Goal: Task Accomplishment & Management: Manage account settings

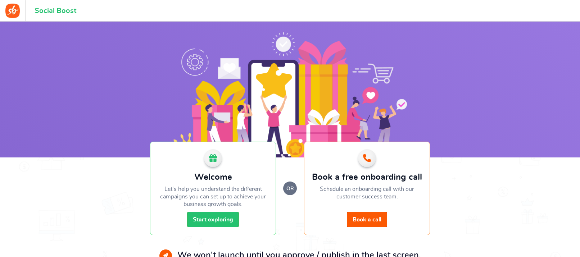
click at [125, 127] on section "Welcome Let's help you understand the different campaigns you can set up to ach…" at bounding box center [290, 162] width 580 height 280
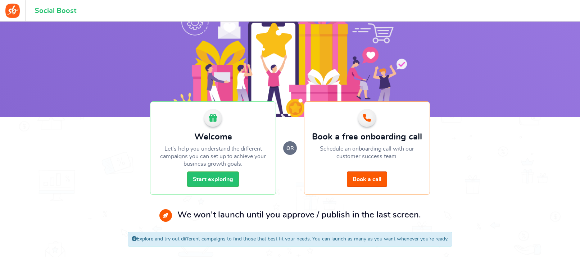
scroll to position [44, 0]
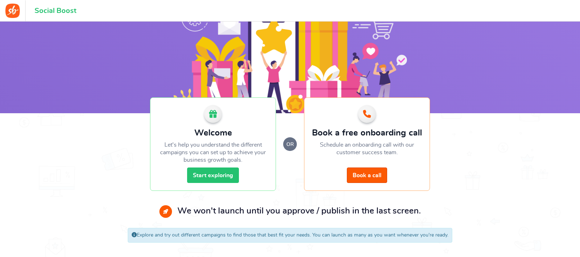
click at [230, 177] on link "Start exploring" at bounding box center [213, 175] width 52 height 15
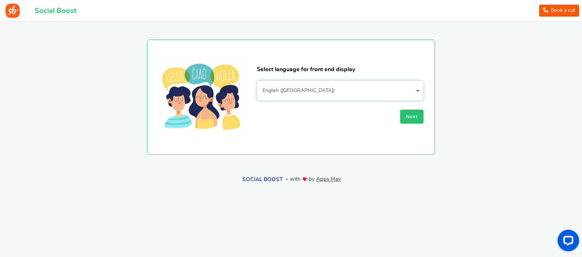
click at [337, 93] on select "Afrikaans Albanian Arabic Armenian Azerbaijani Basque Belarusian Bengali Bosnia…" at bounding box center [340, 91] width 167 height 20
click at [518, 131] on section "Select language for front end display Afrikaans Albanian Arabic Armenian Azerba…" at bounding box center [291, 88] width 518 height 133
click at [412, 114] on span "Next" at bounding box center [412, 116] width 12 height 5
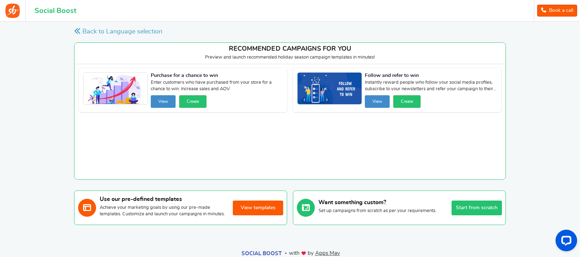
click at [165, 101] on button "View" at bounding box center [163, 101] width 25 height 13
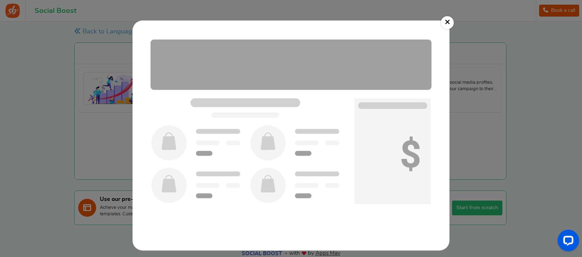
click at [280, 98] on img at bounding box center [291, 136] width 302 height 216
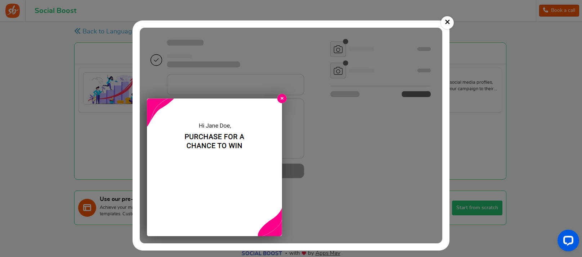
click at [448, 24] on link "×" at bounding box center [447, 22] width 13 height 13
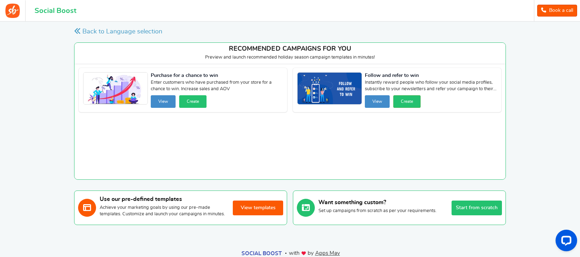
click at [191, 101] on button "Create" at bounding box center [192, 101] width 27 height 13
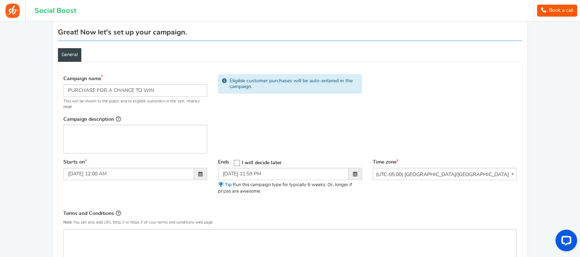
scroll to position [46, 0]
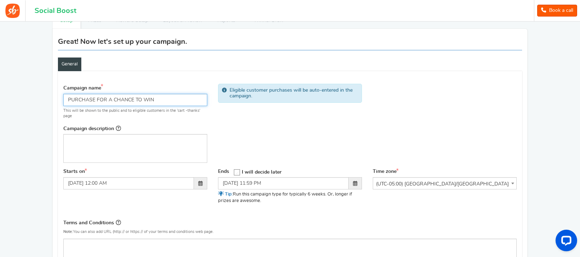
click at [176, 102] on input "PURCHASE FOR A CHANCE TO WIN" at bounding box center [135, 100] width 144 height 12
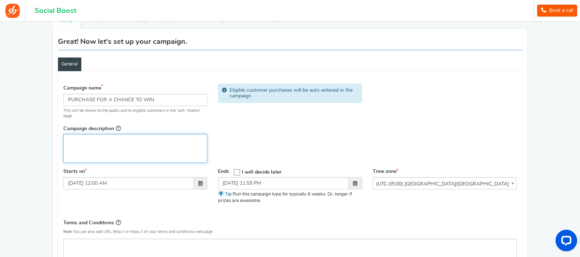
click at [146, 152] on div "Editor, competition_desc" at bounding box center [135, 148] width 144 height 29
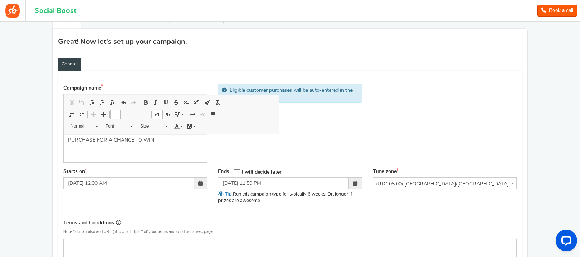
click at [317, 158] on div "Campaign name Display Title shown publicly PURCHASE FOR A CHANCE TO WIN This wi…" at bounding box center [290, 124] width 464 height 88
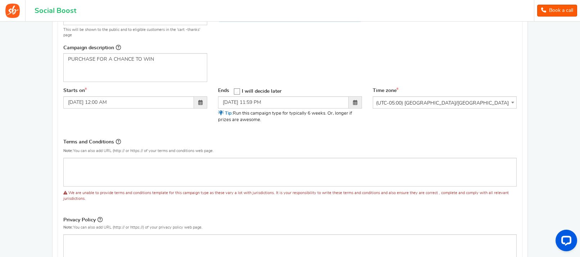
scroll to position [195, 0]
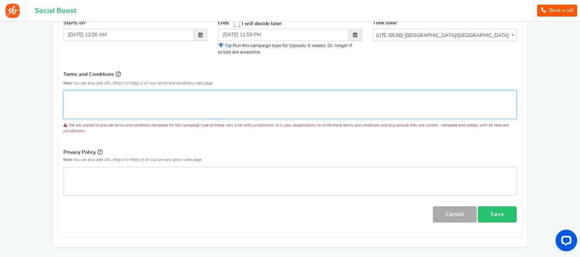
click at [193, 101] on div "Editor, competition_terms" at bounding box center [290, 104] width 454 height 29
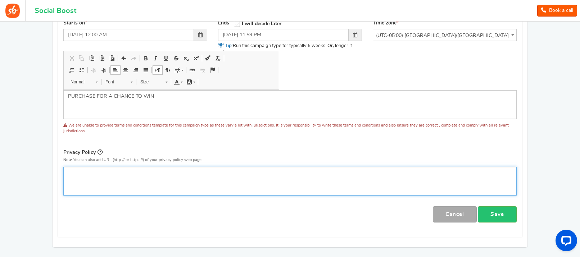
click at [130, 172] on p "Editor, competition_privacy" at bounding box center [290, 173] width 444 height 7
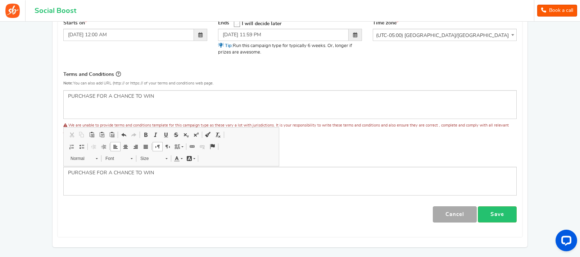
click at [142, 214] on div "Cancel Cancel Save" at bounding box center [290, 215] width 454 height 16
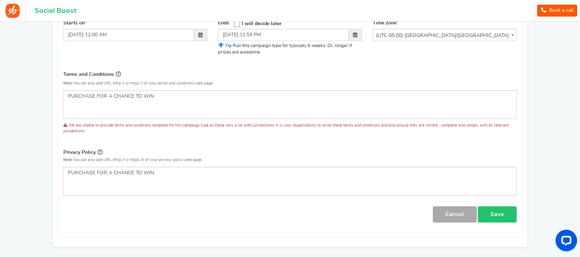
click at [494, 212] on link "Save" at bounding box center [497, 215] width 39 height 16
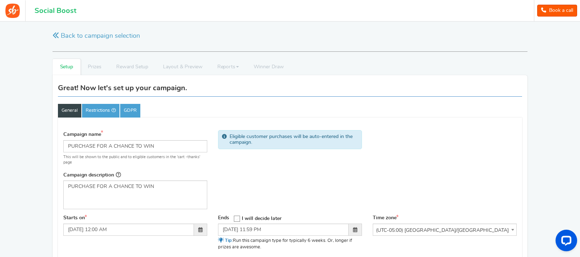
click at [96, 75] on li "Prizes" at bounding box center [95, 67] width 28 height 16
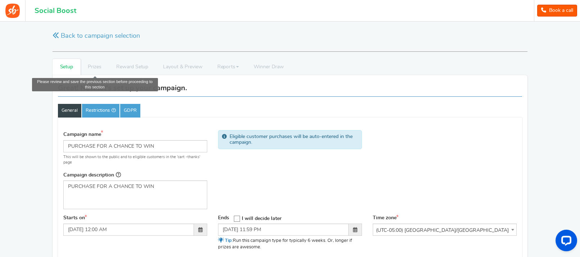
click at [100, 71] on li "Prizes" at bounding box center [95, 67] width 28 height 16
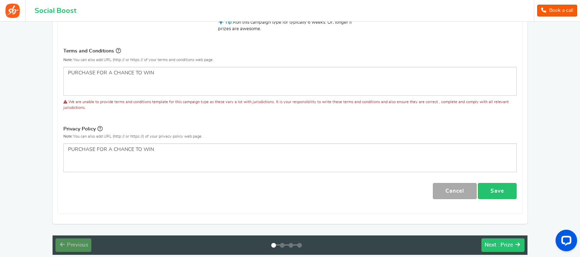
scroll to position [255, 0]
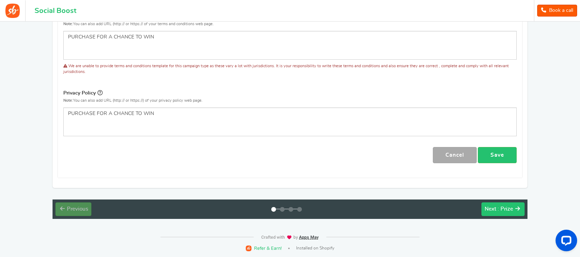
click at [504, 208] on span ": Prize" at bounding box center [505, 209] width 15 height 5
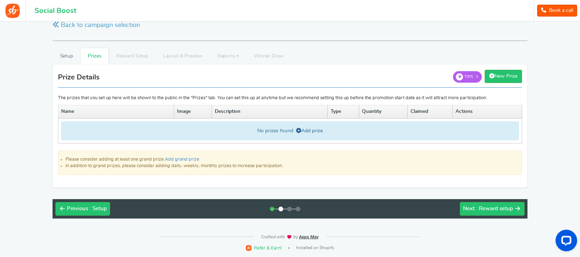
click at [314, 132] on link "Add prize" at bounding box center [309, 131] width 27 height 5
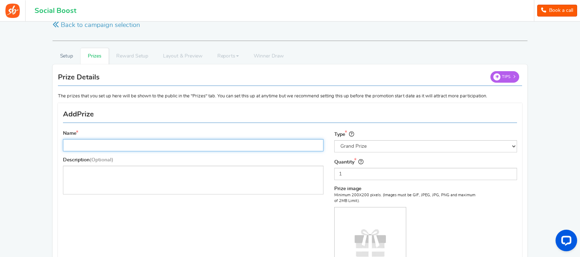
click at [167, 144] on input "Name" at bounding box center [193, 145] width 261 height 12
paste input "PURCHASE FOR A CHANCE TO WIN"
type input "PURCHASE FOR A CHANCE TO WIN"
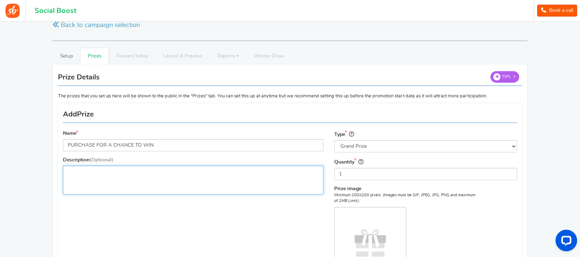
click at [157, 169] on p "Editor, prize_description" at bounding box center [193, 171] width 251 height 7
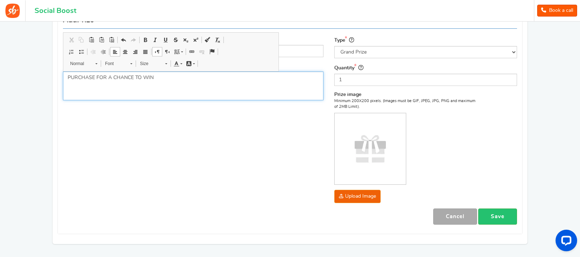
scroll to position [116, 0]
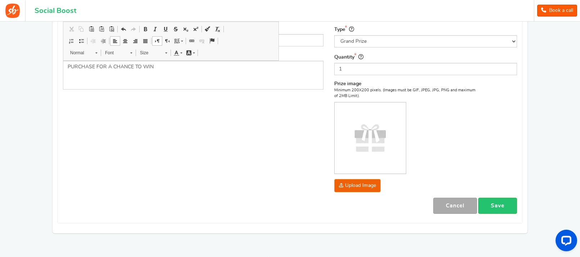
click at [370, 179] on div "Upload Image" at bounding box center [406, 185] width 144 height 13
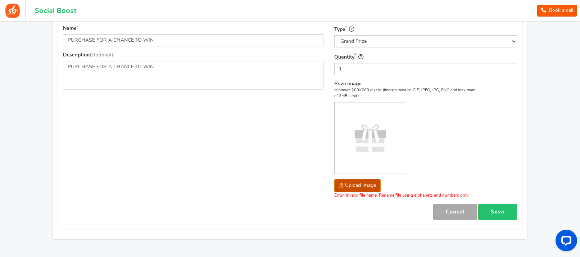
click at [509, 206] on link "Save" at bounding box center [497, 212] width 39 height 16
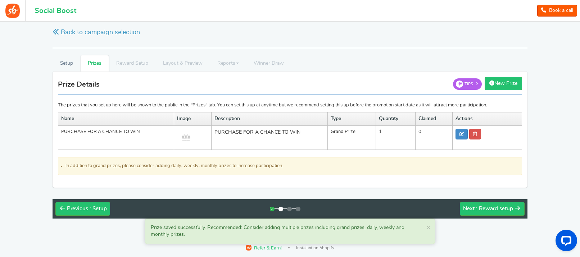
scroll to position [0, 0]
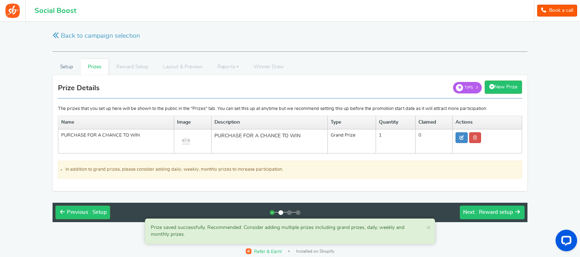
click at [500, 216] on div "Next : Reward setup" at bounding box center [488, 212] width 50 height 7
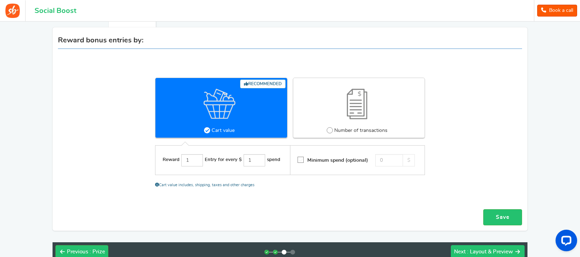
scroll to position [55, 0]
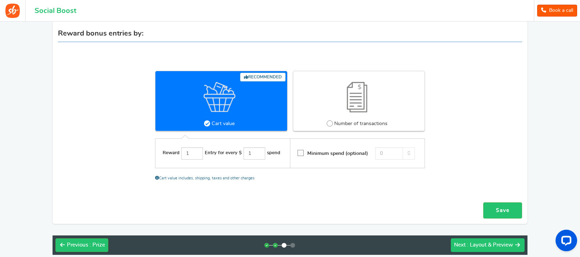
click at [493, 246] on span ": Layout & Preview" at bounding box center [490, 245] width 46 height 5
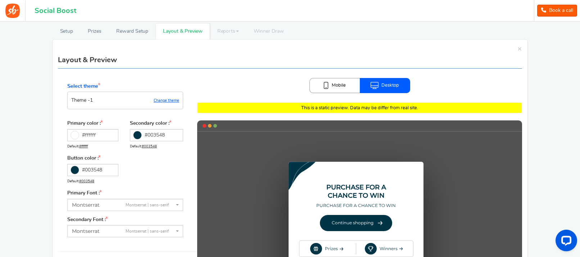
scroll to position [19, 0]
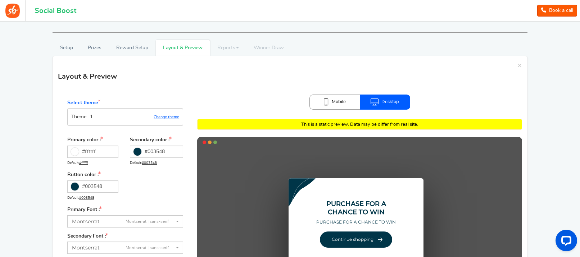
drag, startPoint x: 332, startPoint y: 100, endPoint x: 376, endPoint y: 102, distance: 44.0
click at [333, 101] on link "Mobile" at bounding box center [335, 102] width 50 height 15
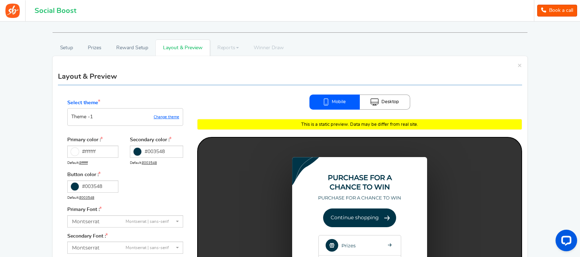
click at [384, 102] on link "Desktop" at bounding box center [385, 102] width 50 height 15
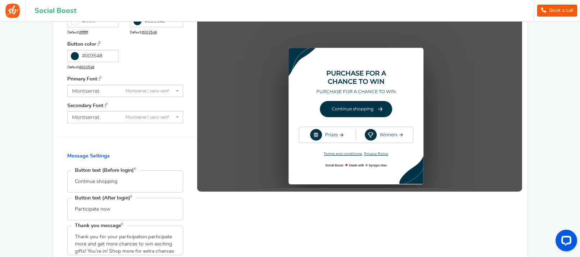
scroll to position [244, 0]
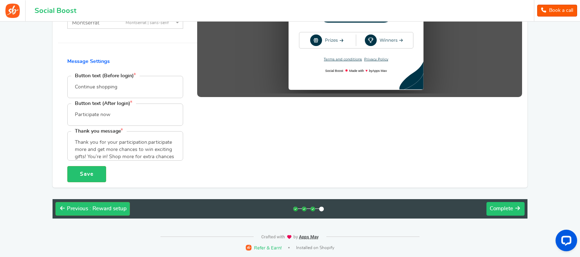
click at [517, 211] on icon at bounding box center [518, 208] width 5 height 5
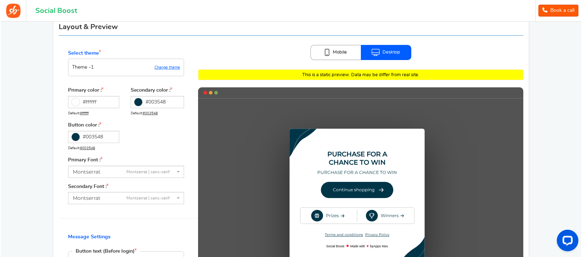
scroll to position [0, 0]
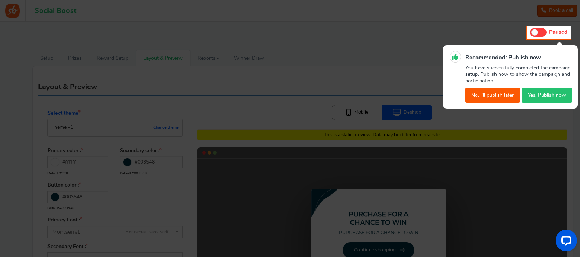
click at [538, 100] on button "Yes, Publish now" at bounding box center [547, 95] width 50 height 15
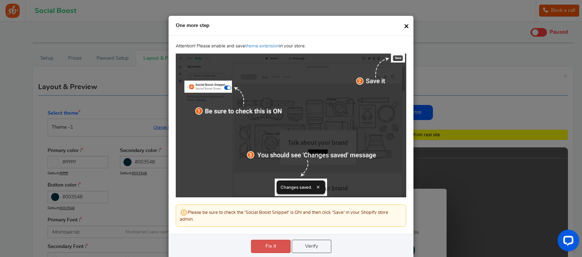
scroll to position [19, 0]
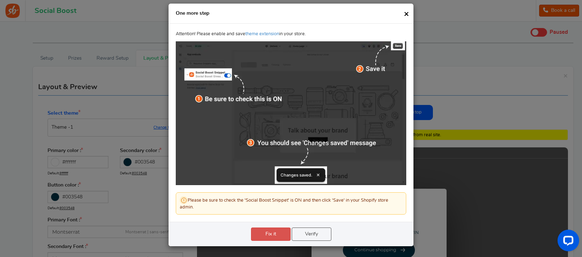
click at [312, 235] on link "Verify" at bounding box center [312, 234] width 40 height 13
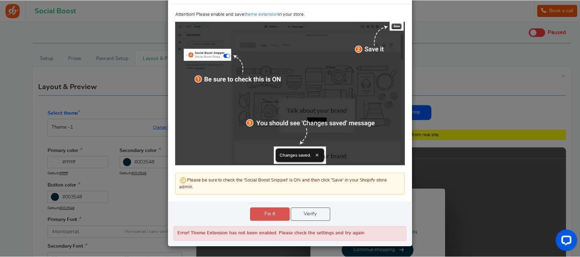
scroll to position [40, 0]
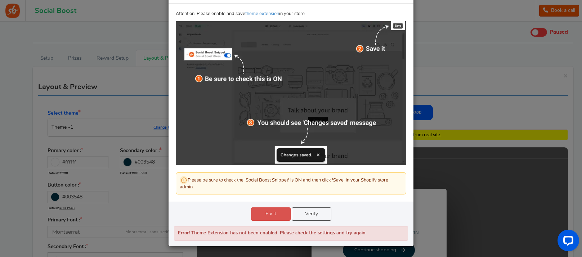
click at [332, 216] on div "Fix it Verify Error! Theme Extension has not been enabled. Please check the set…" at bounding box center [290, 224] width 245 height 44
click at [328, 214] on link "Verify" at bounding box center [312, 214] width 40 height 13
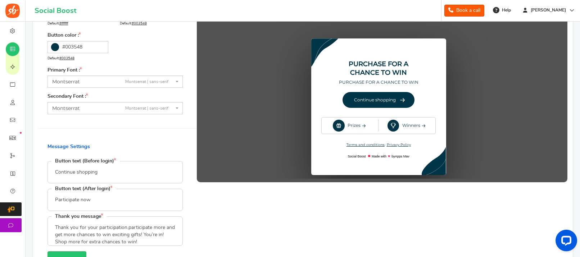
scroll to position [105, 0]
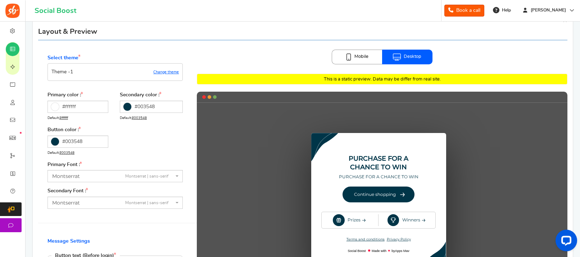
click at [370, 59] on link "Mobile" at bounding box center [357, 57] width 50 height 15
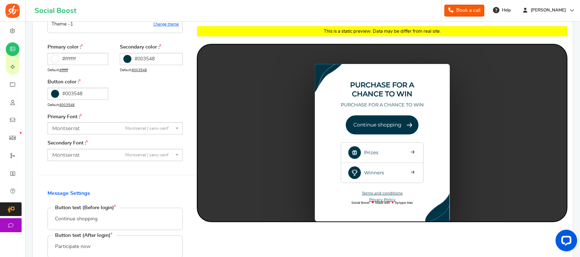
scroll to position [258, 0]
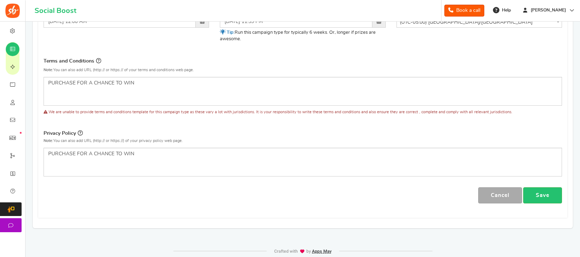
scroll to position [208, 0]
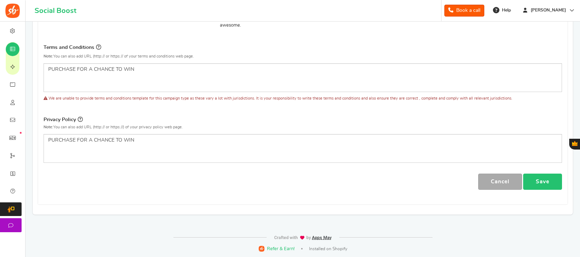
click at [550, 180] on link "Save" at bounding box center [542, 182] width 39 height 16
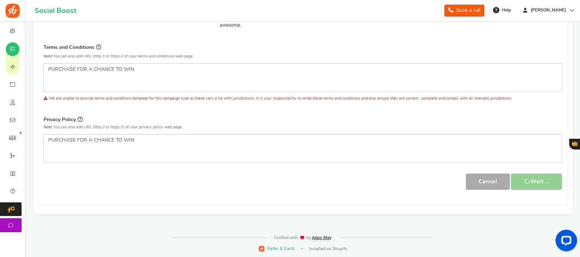
scroll to position [0, 0]
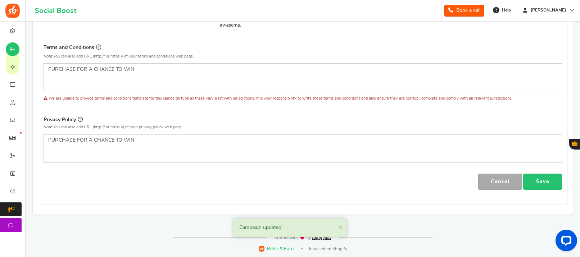
click at [545, 186] on link "Save" at bounding box center [542, 182] width 39 height 16
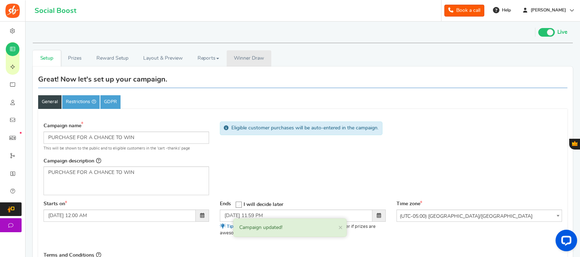
click at [253, 58] on span "Winner Draw" at bounding box center [249, 59] width 30 height 8
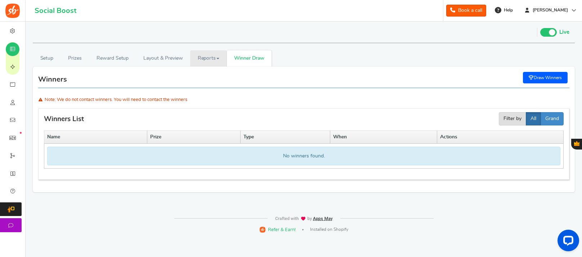
click at [216, 56] on link "Reports" at bounding box center [208, 58] width 37 height 16
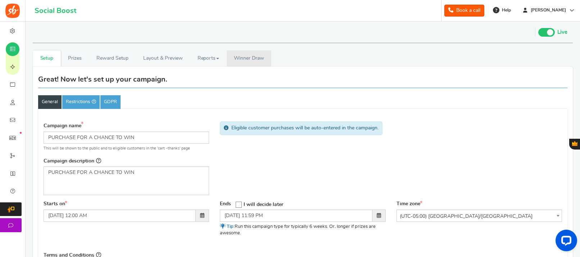
click at [248, 59] on span "Winner Draw" at bounding box center [249, 59] width 30 height 8
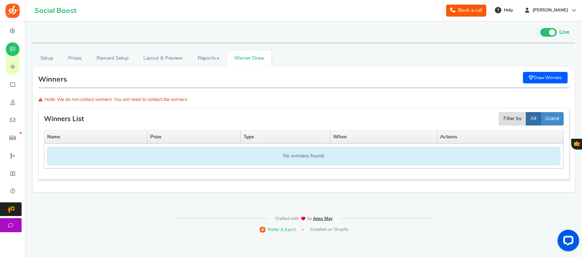
click at [537, 73] on link "Draw Winners" at bounding box center [545, 78] width 45 height 12
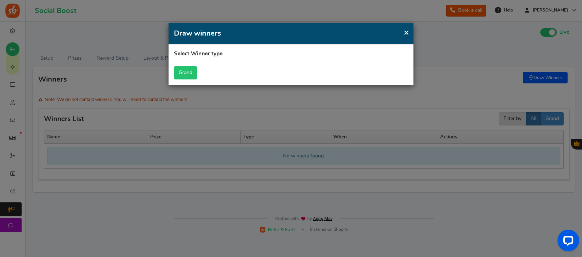
click at [194, 72] on button "Grand" at bounding box center [185, 72] width 23 height 13
select select "all"
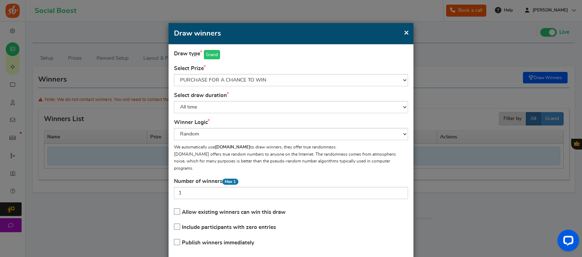
click at [404, 34] on span "×" at bounding box center [406, 32] width 5 height 9
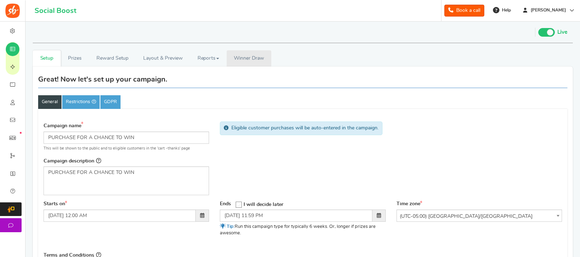
click at [255, 60] on span "Winner Draw" at bounding box center [249, 59] width 30 height 8
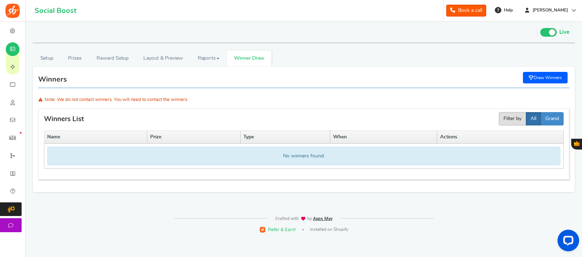
click at [511, 119] on button "Filter by" at bounding box center [512, 118] width 27 height 13
click at [549, 119] on button "Grand" at bounding box center [551, 118] width 23 height 13
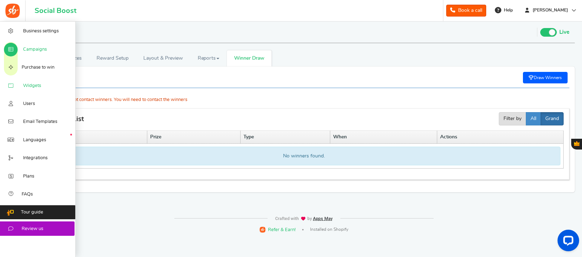
click at [30, 85] on span "Widgets" at bounding box center [32, 86] width 18 height 6
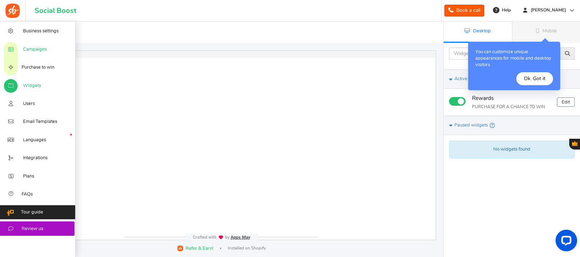
click at [44, 50] on span "Campaigns" at bounding box center [35, 49] width 24 height 6
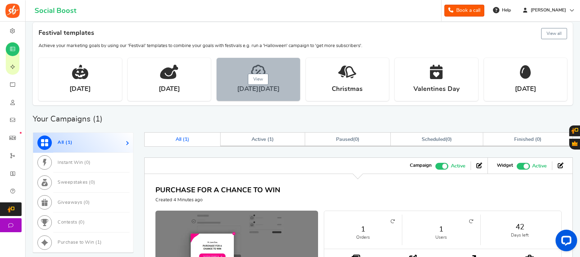
scroll to position [198, 0]
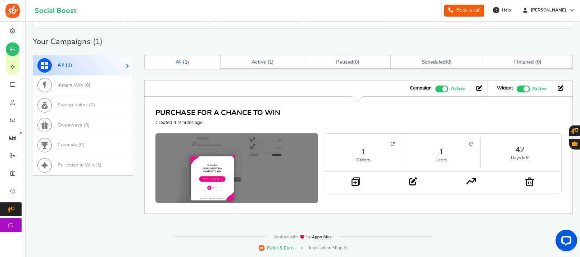
click at [377, 153] on link "1" at bounding box center [364, 152] width 64 height 10
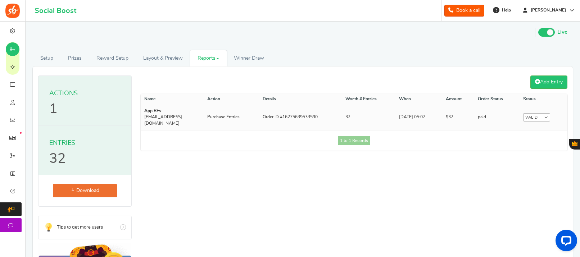
drag, startPoint x: 272, startPoint y: 116, endPoint x: 333, endPoint y: 115, distance: 61.6
click at [333, 115] on td "Order ID #16275639533590" at bounding box center [300, 117] width 83 height 26
drag, startPoint x: 455, startPoint y: 115, endPoint x: 412, endPoint y: 117, distance: 43.6
click at [412, 117] on tr "App REv - apprevtest3@shopify.com Purchase Entries Order ID #16275639533590 32 …" at bounding box center [354, 117] width 427 height 26
click at [539, 117] on link "Valid" at bounding box center [536, 117] width 27 height 8
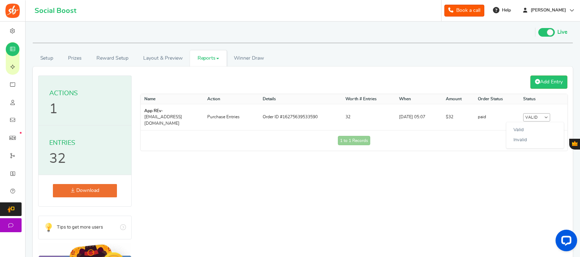
click at [184, 142] on td "1 to 1 Records Loading..." at bounding box center [354, 140] width 427 height 21
click at [230, 115] on td "Purchase Entries" at bounding box center [231, 117] width 55 height 26
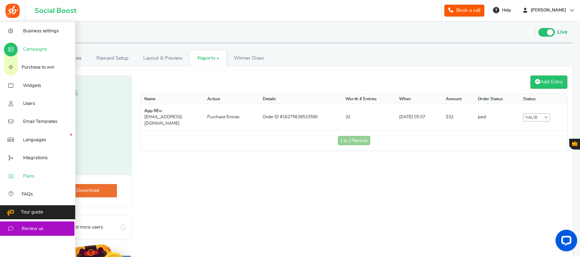
click at [51, 174] on link "Plans" at bounding box center [38, 176] width 76 height 18
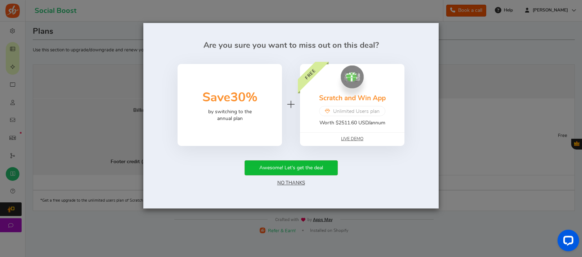
click at [300, 183] on link "No Thanks" at bounding box center [291, 183] width 28 height 5
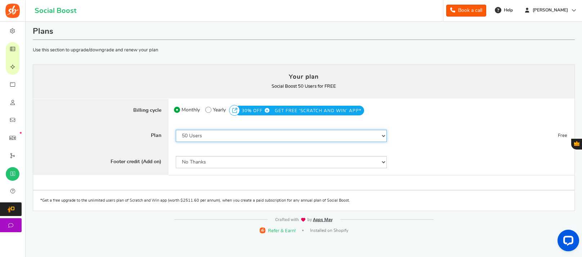
click at [238, 137] on select "50 Users 500 Users 2000 Users 5000 Users 10000 Users 15000 Users 25000 Users En…" at bounding box center [281, 136] width 211 height 12
click at [176, 130] on select "50 Users 500 Users 2000 Users 5000 Users 10000 Users 15000 Users 25000 Users En…" at bounding box center [281, 136] width 211 height 12
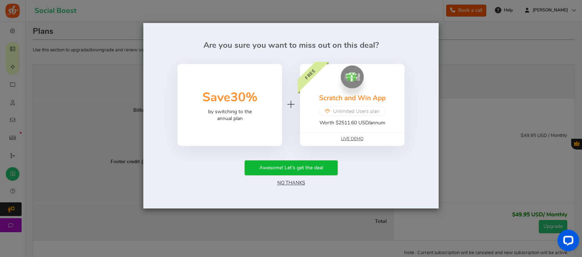
click at [437, 26] on div "Are you sure you want to miss out on this deal? 50% Save 30% by switching to th…" at bounding box center [290, 116] width 295 height 186
click at [289, 185] on link "No Thanks" at bounding box center [291, 183] width 28 height 5
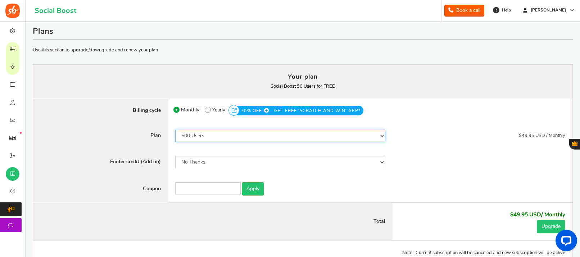
click at [216, 135] on select "50 Users 500 Users 2000 Users 5000 Users 10000 Users 15000 Users 25000 Users En…" at bounding box center [280, 136] width 211 height 12
click at [175, 130] on select "50 Users 500 Users 2000 Users 5000 Users 10000 Users 15000 Users 25000 Users En…" at bounding box center [280, 136] width 211 height 12
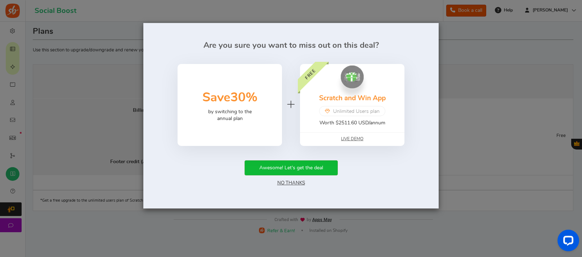
click at [292, 183] on link "No Thanks" at bounding box center [291, 183] width 28 height 5
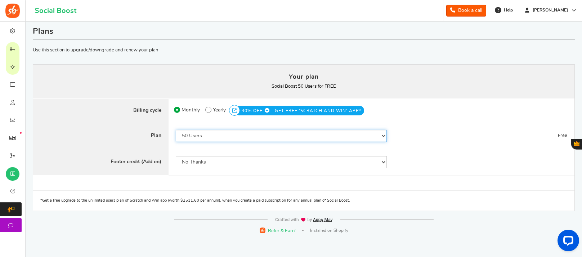
click at [231, 133] on select "50 Users 500 Users 2000 Users 5000 Users 10000 Users 15000 Users 25000 Users En…" at bounding box center [281, 136] width 211 height 12
select select "749"
click at [176, 130] on select "50 Users 500 Users 2000 Users 5000 Users 10000 Users 15000 Users 25000 Users En…" at bounding box center [281, 136] width 211 height 12
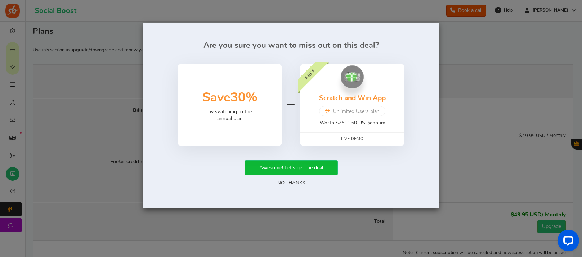
click at [292, 167] on button "Awesome! Let's get the deal" at bounding box center [290, 168] width 93 height 15
radio input "false"
radio input "true"
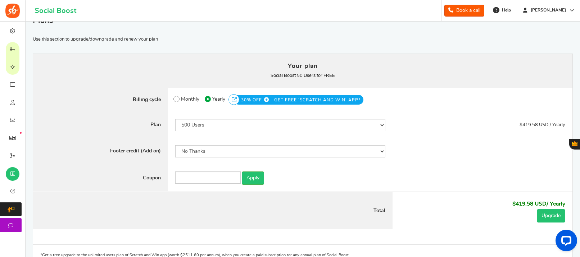
scroll to position [11, 0]
click at [545, 216] on button "Upgrade" at bounding box center [551, 215] width 28 height 13
click at [170, 98] on div "Monthly 50% OFF Limited time offer! Yearly 30% OFF GET FREE 'SCRATCH AND WIN' A…" at bounding box center [348, 99] width 360 height 24
click at [178, 99] on span at bounding box center [177, 99] width 6 height 6
click at [178, 99] on input "Monthly" at bounding box center [176, 97] width 5 height 5
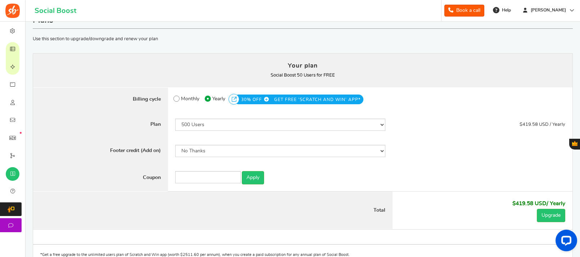
radio input "true"
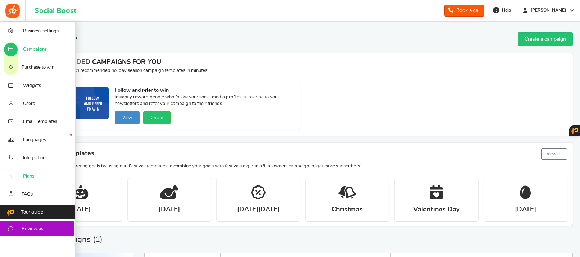
click at [35, 177] on link "Plans" at bounding box center [38, 176] width 76 height 18
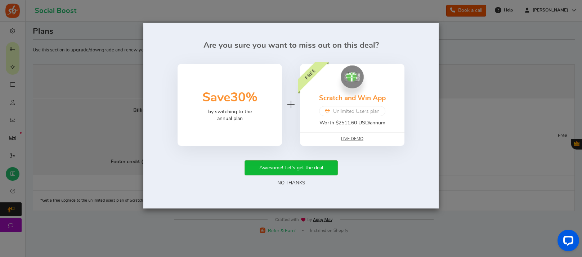
click at [294, 184] on link "No Thanks" at bounding box center [291, 183] width 28 height 5
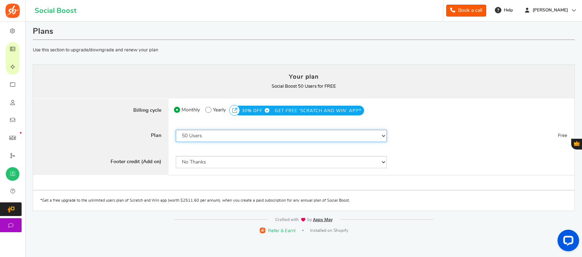
click at [227, 134] on select "50 Users 500 Users 2000 Users 5000 Users 10000 Users 15000 Users 25000 Users En…" at bounding box center [281, 136] width 211 height 12
select select "749"
click at [176, 130] on select "50 Users 500 Users 2000 Users 5000 Users 10000 Users 15000 Users 25000 Users En…" at bounding box center [281, 136] width 211 height 12
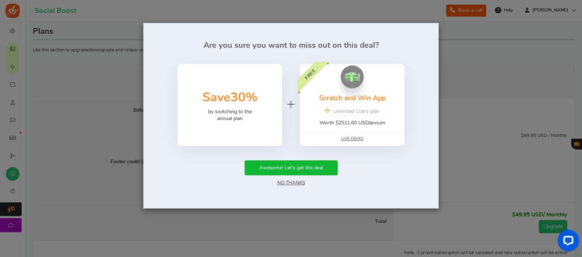
click at [294, 182] on link "No Thanks" at bounding box center [291, 183] width 28 height 5
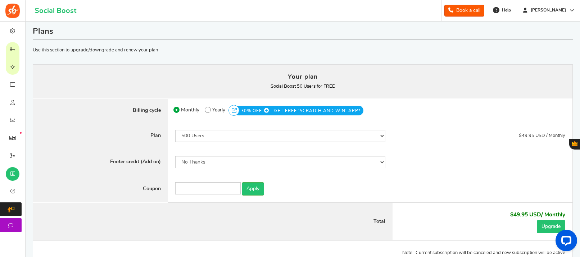
click at [539, 224] on button "Upgrade" at bounding box center [551, 226] width 28 height 13
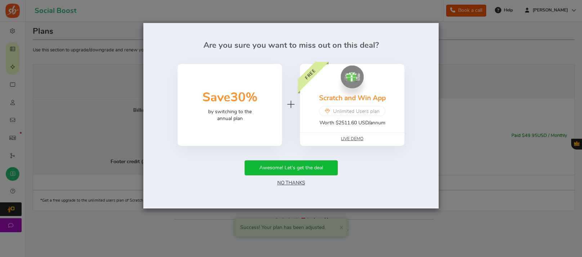
click at [288, 181] on link "No Thanks" at bounding box center [291, 183] width 28 height 5
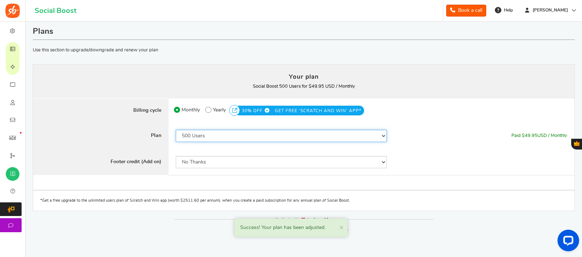
drag, startPoint x: 226, startPoint y: 136, endPoint x: 223, endPoint y: 142, distance: 6.1
click at [225, 137] on select "50 Users 500 Users 2000 Users 5000 Users 10000 Users 15000 Users 25000 Users En…" at bounding box center [281, 136] width 211 height 12
select select "870"
click at [176, 130] on select "50 Users 500 Users 2000 Users 5000 Users 10000 Users 15000 Users 25000 Users En…" at bounding box center [281, 136] width 211 height 12
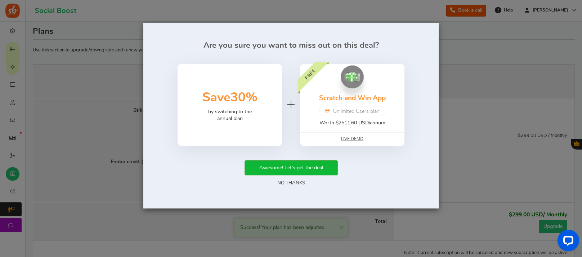
click at [289, 179] on div "Awesome! Let's get the deal No Thanks" at bounding box center [291, 174] width 274 height 27
click at [287, 181] on link "No Thanks" at bounding box center [291, 183] width 28 height 5
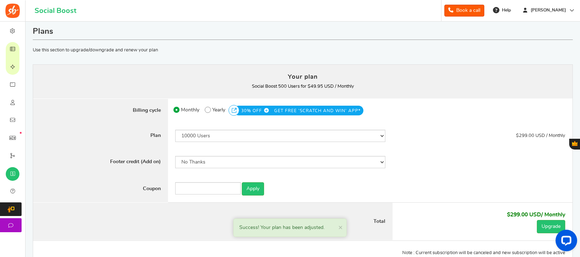
click at [537, 224] on div "Upgrade or Upgrade and Renewal or Downgrade and Renewal" at bounding box center [551, 226] width 28 height 13
click at [539, 224] on button "Upgrade" at bounding box center [551, 226] width 28 height 13
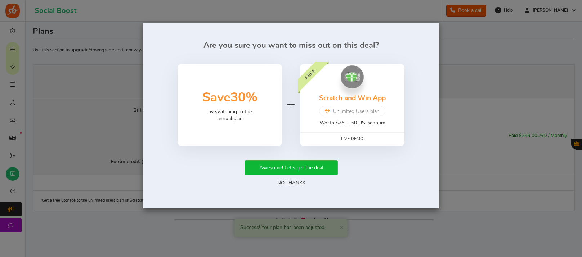
click at [280, 183] on link "No Thanks" at bounding box center [291, 183] width 28 height 5
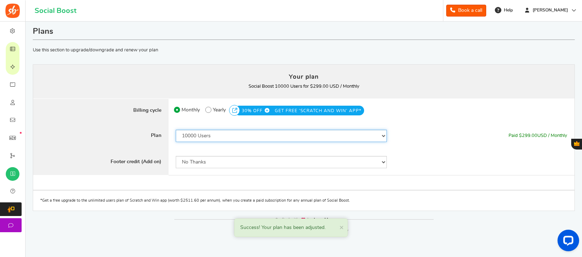
click at [224, 140] on select "50 Users 500 Users 2000 Users 5000 Users 10000 Users 15000 Users 25000 Users En…" at bounding box center [281, 136] width 211 height 12
select select "872"
click at [176, 130] on select "50 Users 500 Users 2000 Users 5000 Users 10000 Users 15000 Users 25000 Users En…" at bounding box center [281, 136] width 211 height 12
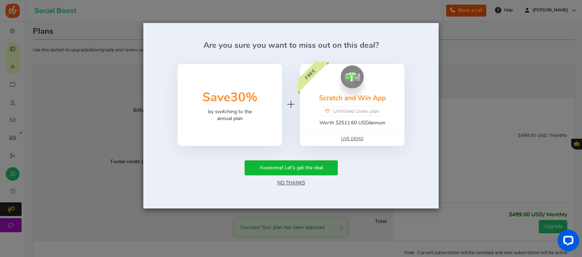
click at [277, 186] on div "Awesome! Let's get the deal No Thanks" at bounding box center [291, 174] width 274 height 27
click at [279, 183] on link "No Thanks" at bounding box center [291, 183] width 28 height 5
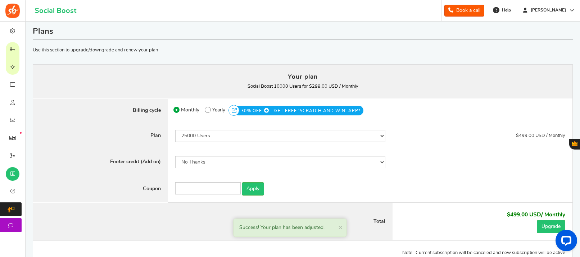
click at [551, 228] on div at bounding box center [565, 242] width 30 height 30
click at [551, 223] on button "Upgrade" at bounding box center [551, 226] width 28 height 13
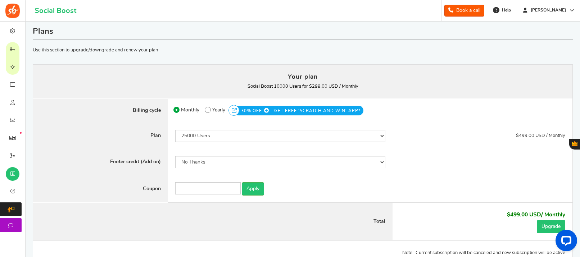
scroll to position [58, 0]
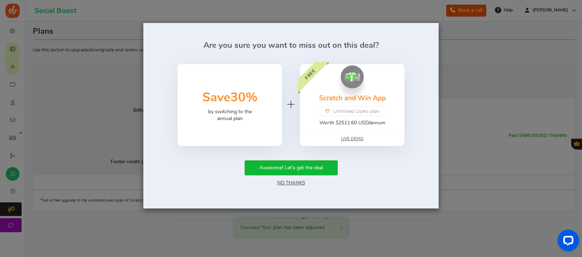
click at [282, 182] on link "No Thanks" at bounding box center [291, 183] width 28 height 5
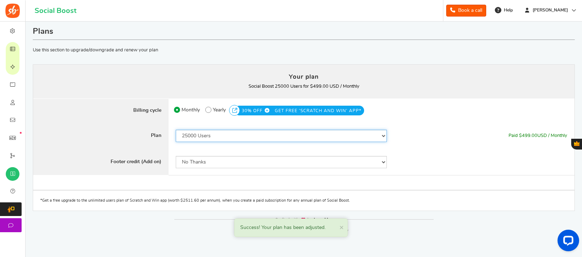
click at [203, 134] on select "50 Users 500 Users 2000 Users 5000 Users 10000 Users 15000 Users 25000 Users En…" at bounding box center [281, 136] width 211 height 12
select select "749"
click at [176, 130] on select "50 Users 500 Users 2000 Users 5000 Users 10000 Users 15000 Users 25000 Users En…" at bounding box center [281, 136] width 211 height 12
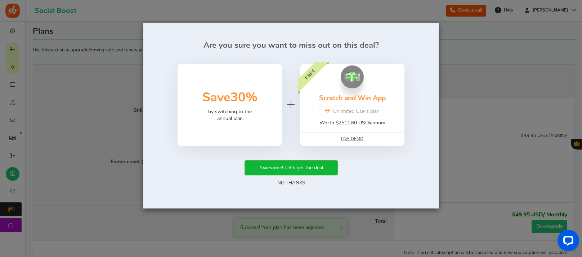
click at [295, 182] on link "No Thanks" at bounding box center [291, 183] width 28 height 5
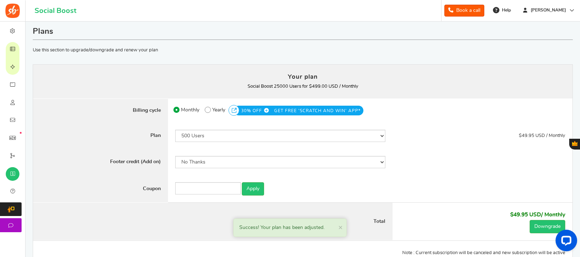
click at [216, 111] on span "Yearly" at bounding box center [218, 110] width 13 height 10
click at [210, 111] on input "50% OFF Limited time offer! Yearly 30% OFF GET FREE 'SCRATCH AND WIN' APP*" at bounding box center [207, 108] width 5 height 5
radio input "true"
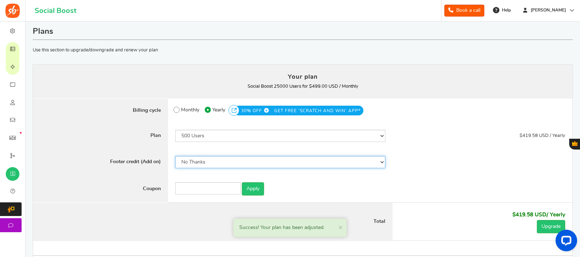
click at [210, 163] on select "No Thanks Yes" at bounding box center [280, 162] width 211 height 12
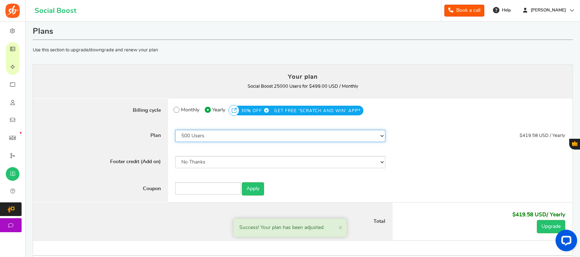
click at [207, 139] on select "50 Users 500 Users 2000 Users 5000 Users 10000 Users 15000 Users 25000 Users En…" at bounding box center [280, 136] width 211 height 12
click at [175, 130] on select "50 Users 500 Users 2000 Users 5000 Users 10000 Users 15000 Users 25000 Users En…" at bounding box center [280, 136] width 211 height 12
click at [203, 137] on select "50 Users 500 Users 2000 Users 5000 Users 10000 Users 15000 Users 25000 Users En…" at bounding box center [280, 136] width 211 height 12
click at [175, 130] on select "50 Users 500 Users 2000 Users 5000 Users 10000 Users 15000 Users 25000 Users En…" at bounding box center [280, 136] width 211 height 12
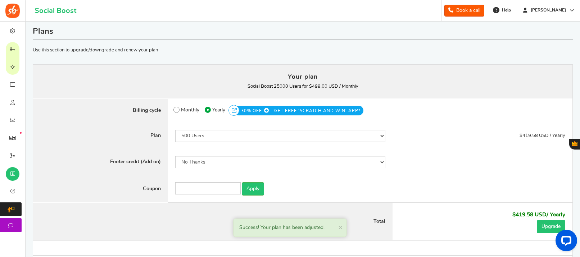
click at [545, 226] on button "Upgrade" at bounding box center [551, 226] width 28 height 13
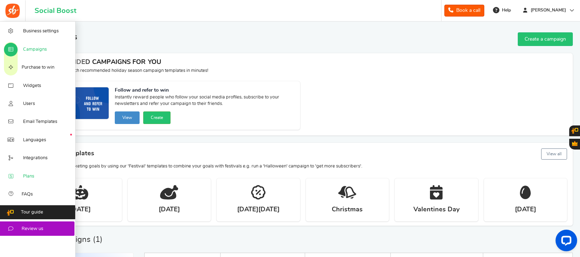
click at [33, 177] on span "Plans" at bounding box center [28, 177] width 11 height 6
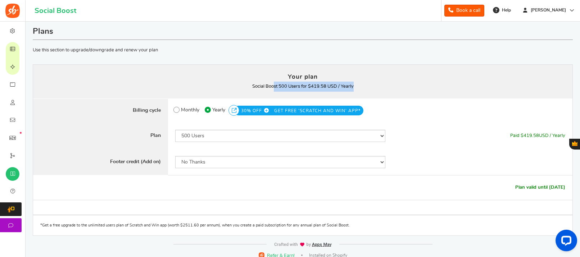
drag, startPoint x: 375, startPoint y: 87, endPoint x: 273, endPoint y: 87, distance: 101.9
click at [273, 87] on p "Social Boost 500 Users for $419.58 USD / Yearly You currently have: Active coup…" at bounding box center [303, 87] width 526 height 10
drag, startPoint x: 499, startPoint y: 189, endPoint x: 559, endPoint y: 193, distance: 60.6
click at [568, 189] on div "Plan valid until [DATE]" at bounding box center [303, 188] width 540 height 24
click at [176, 109] on icon at bounding box center [176, 109] width 1 height 1
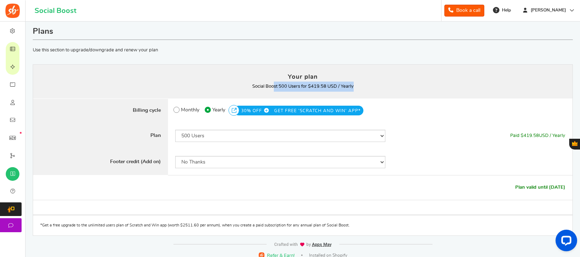
click at [176, 109] on input "Monthly" at bounding box center [176, 108] width 5 height 5
radio input "true"
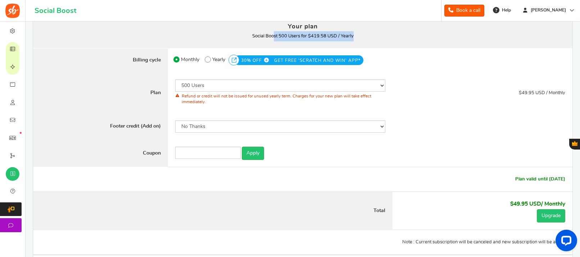
scroll to position [62, 0]
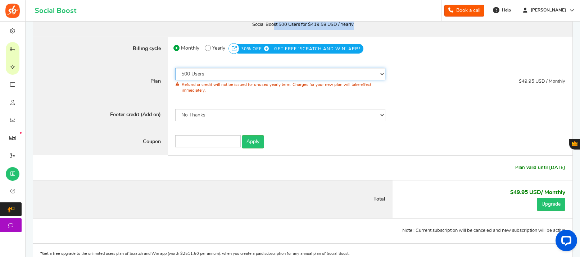
click at [231, 76] on select "50 Users 500 Users 2000 Users 5000 Users 10000 Users 15000 Users 25000 Users En…" at bounding box center [280, 74] width 211 height 12
select select "817"
click at [175, 68] on select "50 Users 500 Users 2000 Users 5000 Users 10000 Users 15000 Users 25000 Users En…" at bounding box center [280, 74] width 211 height 12
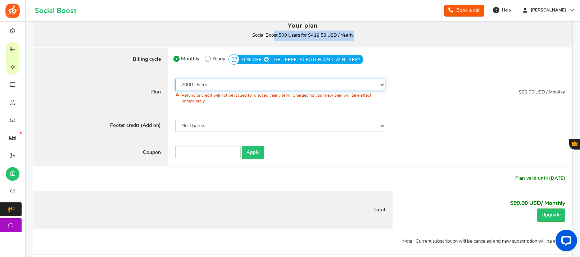
scroll to position [51, 0]
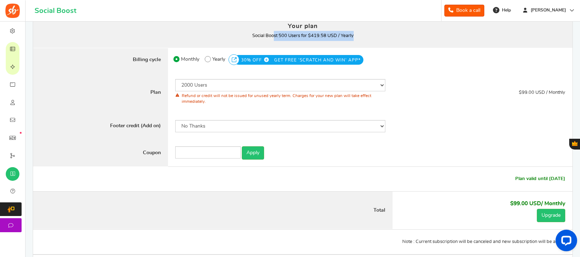
drag, startPoint x: 211, startPoint y: 102, endPoint x: 180, endPoint y: 97, distance: 32.0
click at [180, 97] on div "Refund or credit will not be issued for unused yearly term. Charges for your ne…" at bounding box center [280, 98] width 211 height 15
click at [229, 105] on div "Refund or credit will not be issued for unused yearly term. Charges for your ne…" at bounding box center [280, 98] width 211 height 15
click at [253, 153] on link "Apply" at bounding box center [253, 153] width 22 height 13
click at [557, 215] on button "Upgrade" at bounding box center [551, 215] width 28 height 13
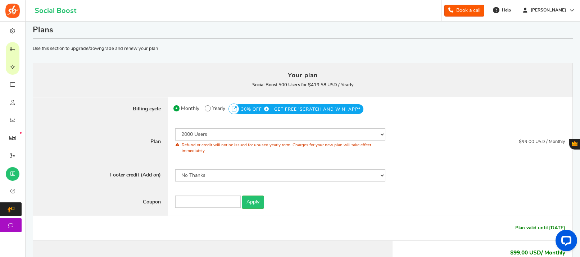
scroll to position [0, 0]
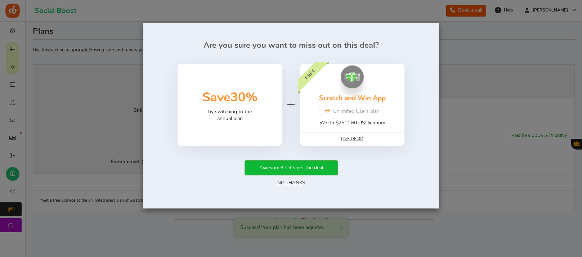
click at [279, 185] on link "No Thanks" at bounding box center [291, 183] width 28 height 5
